Goal: Navigation & Orientation: Find specific page/section

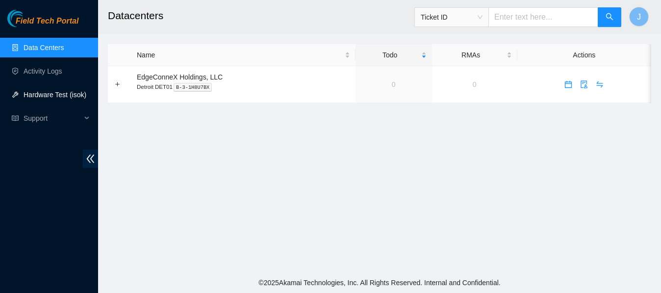
click at [52, 92] on link "Hardware Test (isok)" at bounding box center [55, 95] width 63 height 8
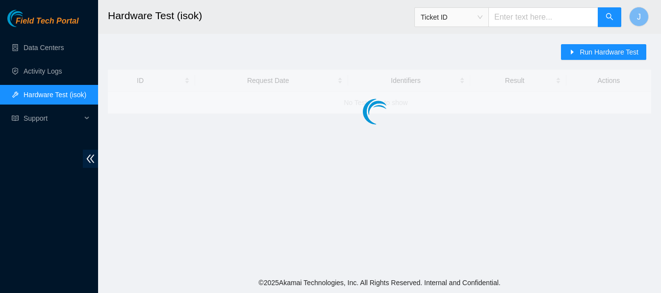
click at [52, 92] on link "Hardware Test (isok)" at bounding box center [55, 95] width 63 height 8
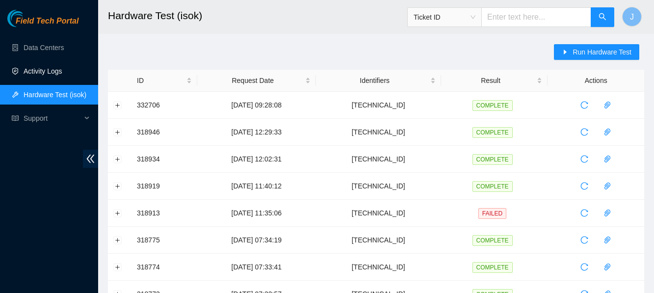
click at [42, 74] on link "Activity Logs" at bounding box center [43, 71] width 39 height 8
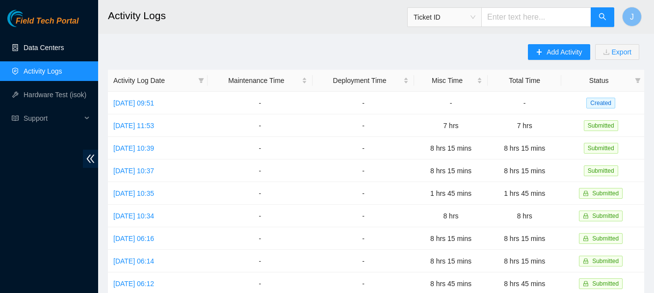
click at [47, 44] on link "Data Centers" at bounding box center [44, 48] width 40 height 8
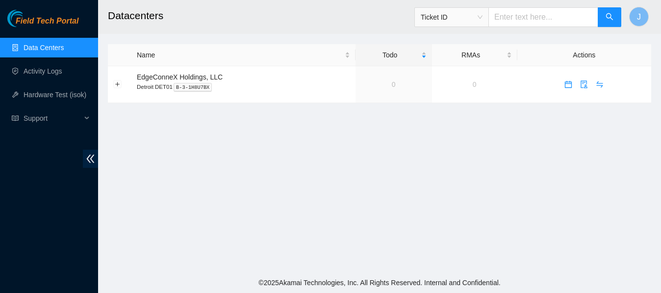
click at [47, 44] on link "Data Centers" at bounding box center [44, 48] width 40 height 8
